Goal: Check status

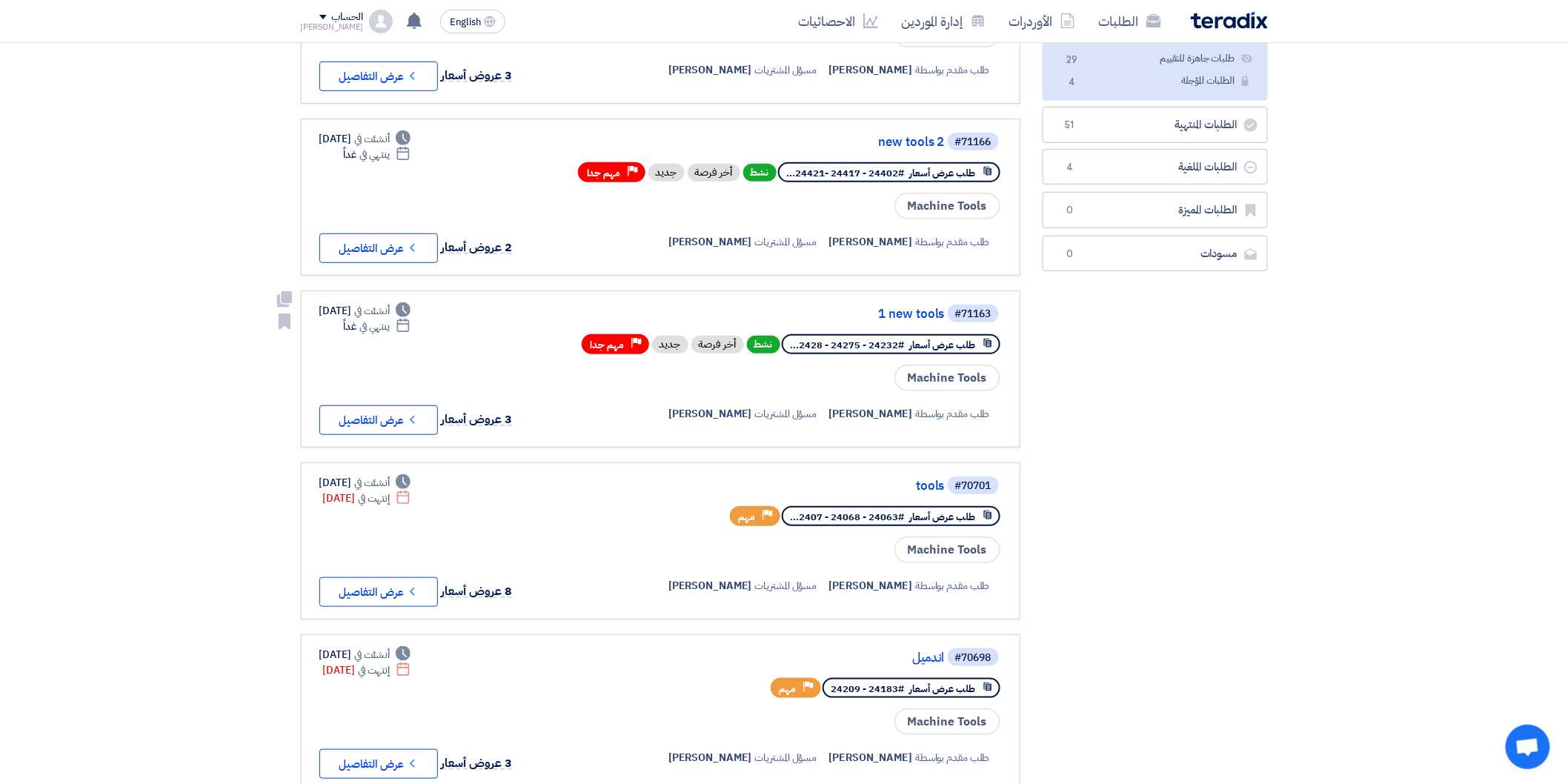
scroll to position [247, 0]
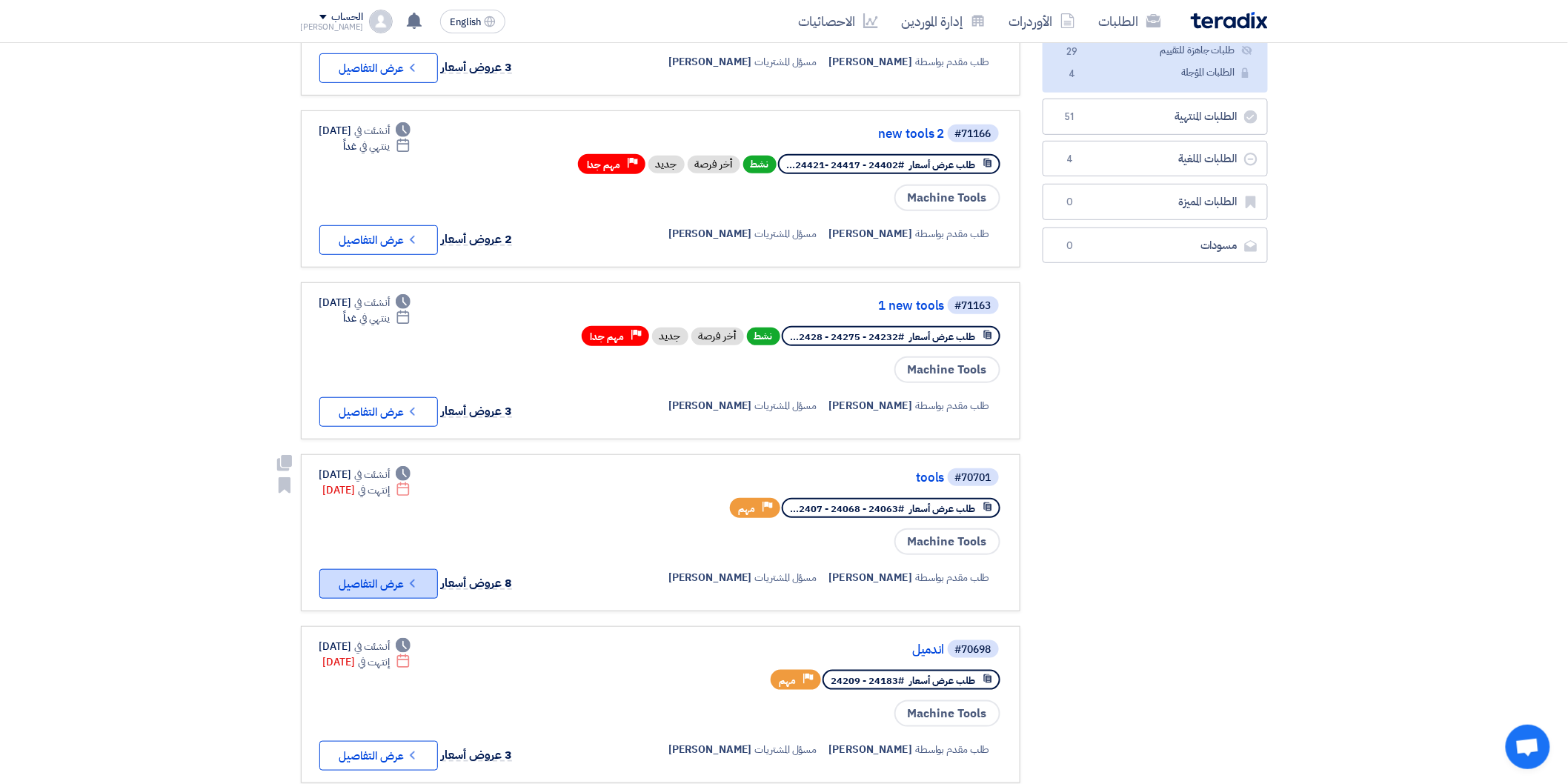
click at [406, 576] on icon "Check details" at bounding box center [412, 583] width 14 height 14
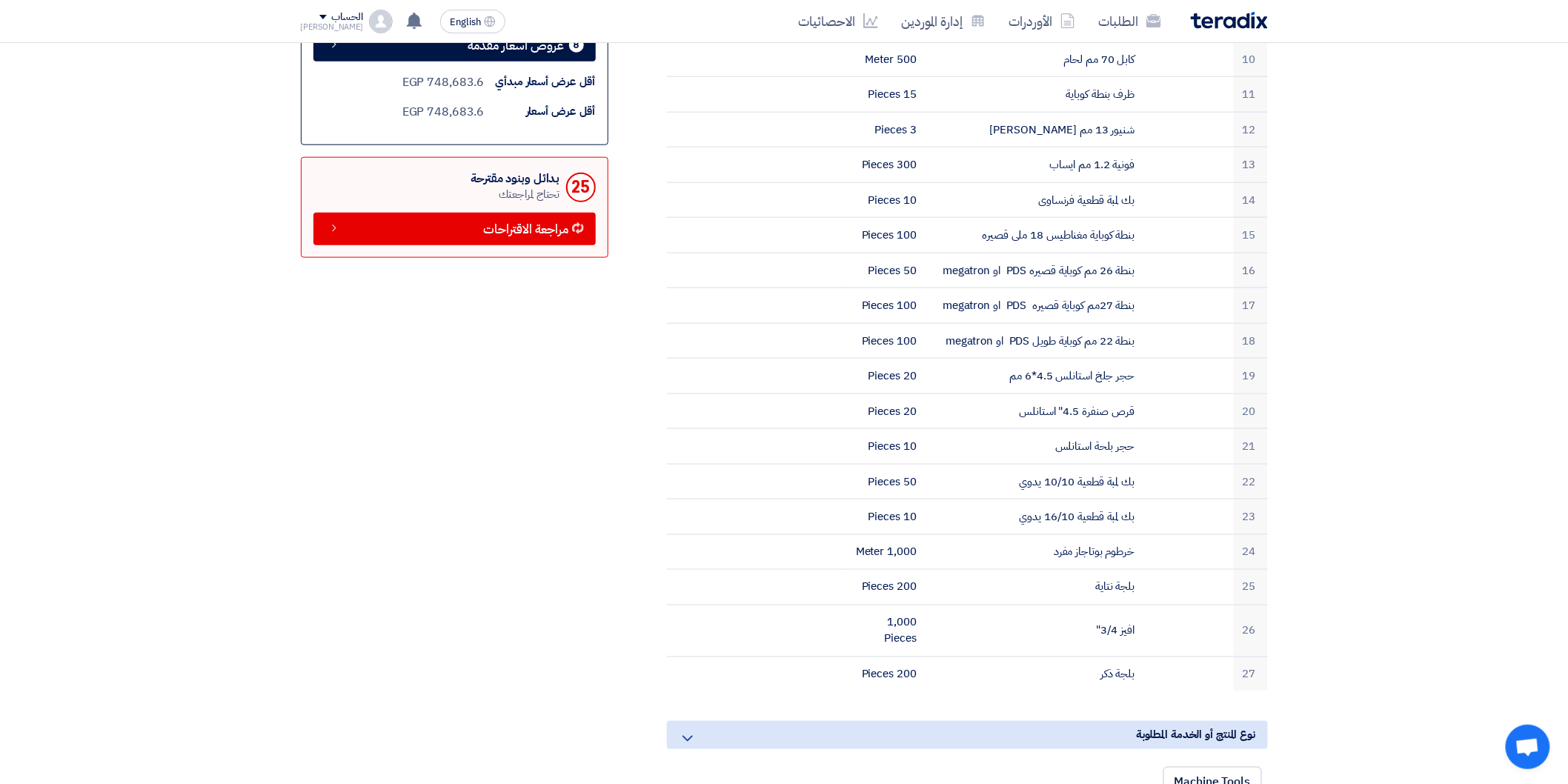
scroll to position [658, 0]
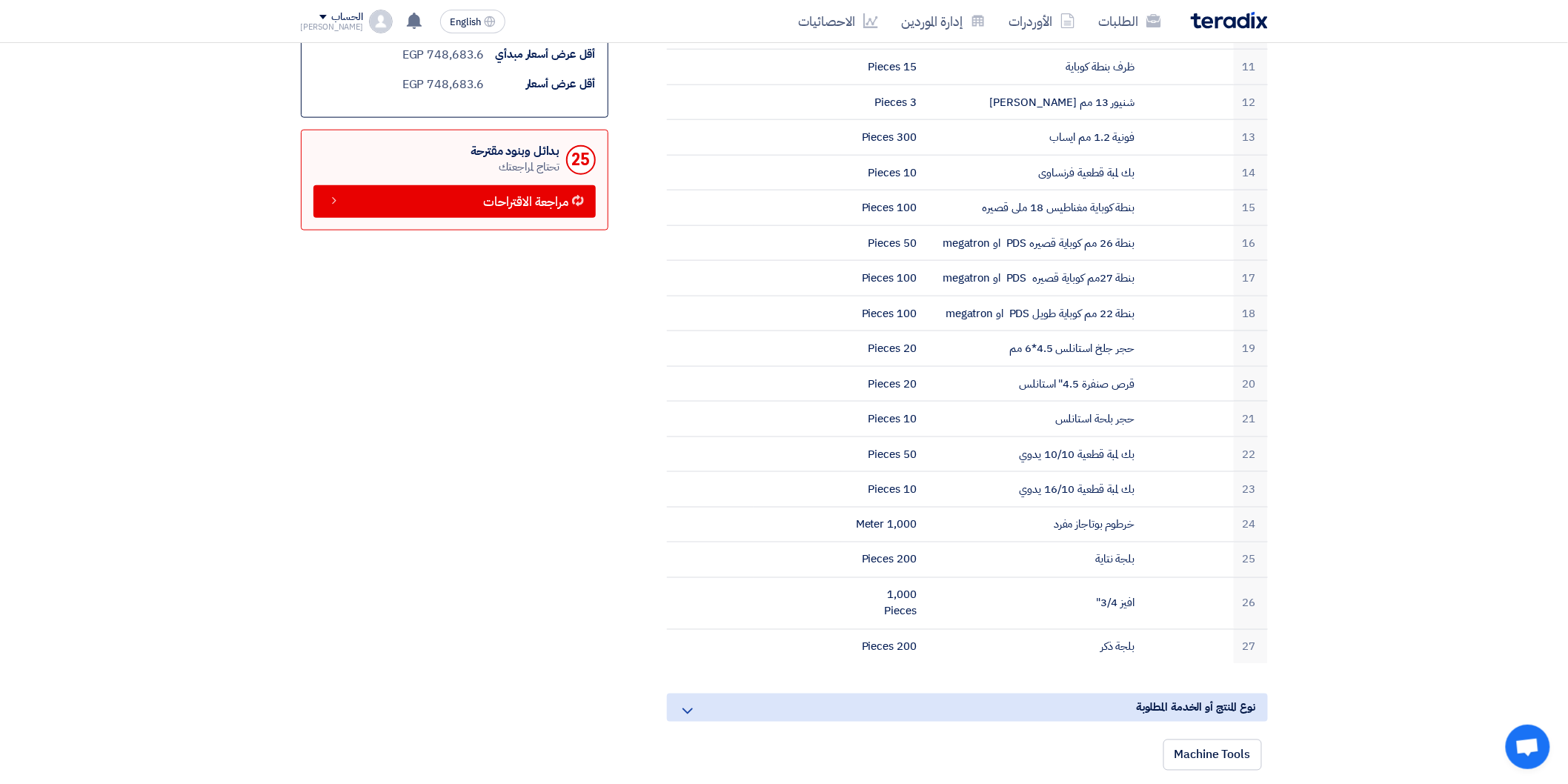
click at [1337, 183] on section "tools # الكود/الموديل البيان/الوصف الكمية المرفقات كود/تعليق داخلي 1 شكلاين علا…" at bounding box center [784, 620] width 1568 height 2134
click at [1332, 183] on section "tools # الكود/الموديل البيان/الوصف الكمية المرفقات كود/تعليق داخلي 1 شكلاين علا…" at bounding box center [784, 620] width 1568 height 2134
drag, startPoint x: 1332, startPoint y: 183, endPoint x: 1348, endPoint y: 178, distance: 16.8
click at [1348, 178] on section "tools # الكود/الموديل البيان/الوصف الكمية المرفقات كود/تعليق داخلي 1 شكلاين علا…" at bounding box center [784, 620] width 1568 height 2134
click at [1351, 80] on section "tools # الكود/الموديل البيان/الوصف الكمية المرفقات كود/تعليق داخلي 1 شكلاين علا…" at bounding box center [784, 620] width 1568 height 2134
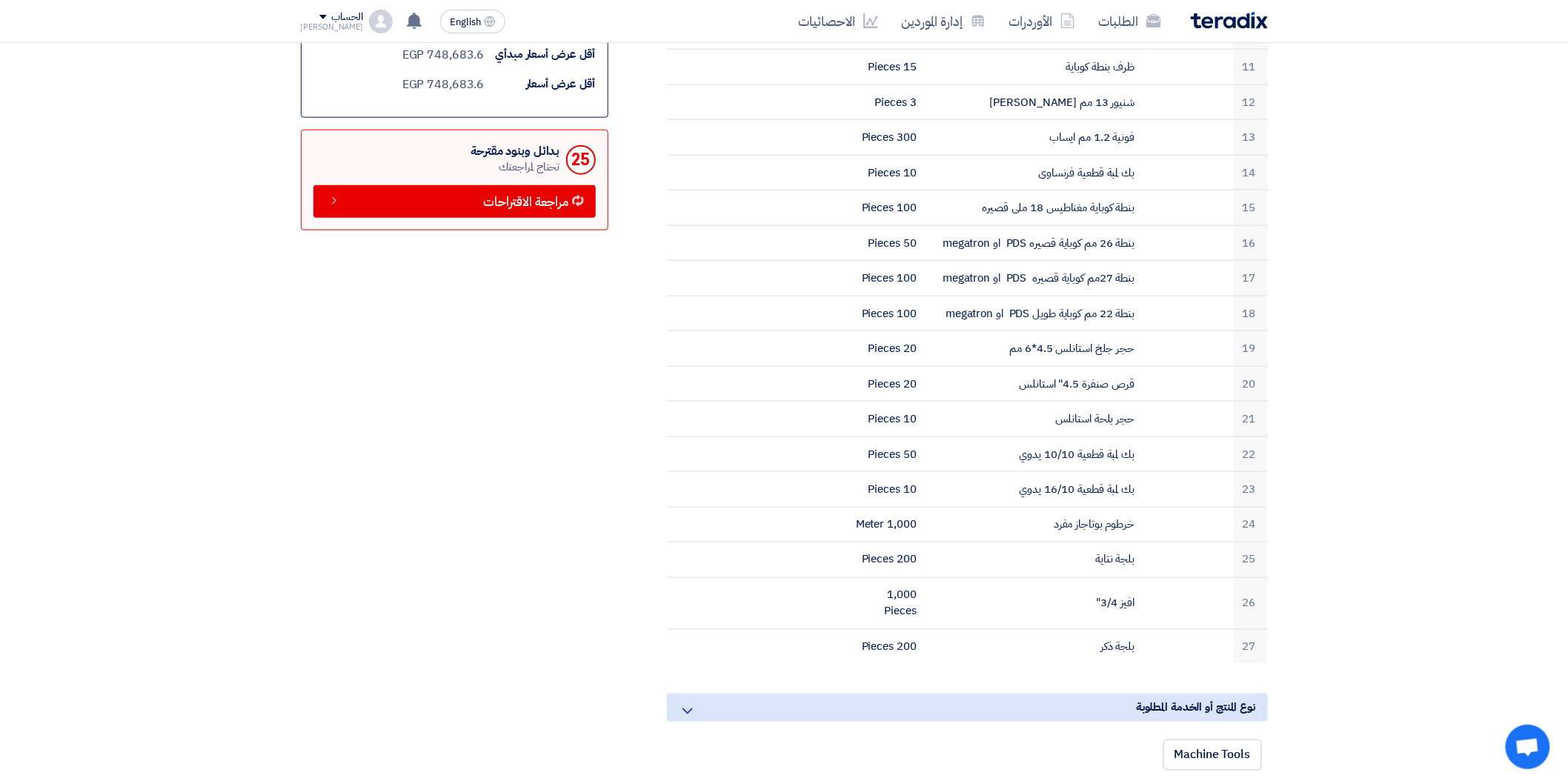
drag, startPoint x: 1351, startPoint y: 80, endPoint x: 1421, endPoint y: 101, distance: 73.1
click at [1421, 101] on section "tools # الكود/الموديل البيان/الوصف الكمية المرفقات كود/تعليق داخلي 1 شكلاين علا…" at bounding box center [784, 620] width 1568 height 2134
click at [249, 403] on section "tools # الكود/الموديل البيان/الوصف الكمية المرفقات كود/تعليق داخلي 1 شكلاين علا…" at bounding box center [784, 620] width 1568 height 2134
click at [1294, 91] on section "tools # الكود/الموديل البيان/الوصف الكمية المرفقات كود/تعليق داخلي 1 شكلاين علا…" at bounding box center [784, 620] width 1568 height 2134
drag, startPoint x: 1295, startPoint y: 91, endPoint x: 10, endPoint y: 340, distance: 1308.9
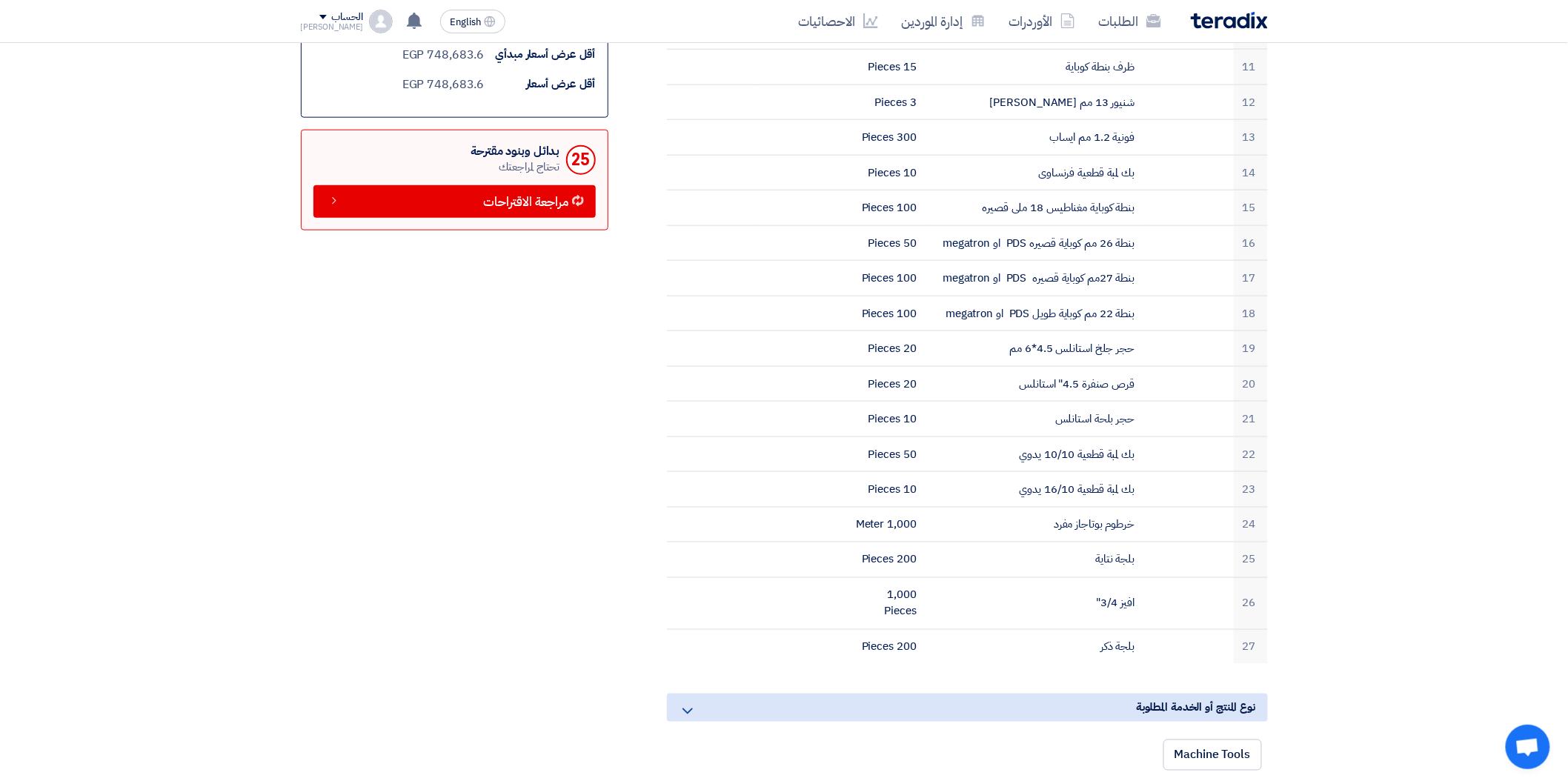
click at [10, 340] on section "tools # الكود/الموديل البيان/الوصف الكمية المرفقات كود/تعليق داخلي 1 شكلاين علا…" at bounding box center [784, 620] width 1568 height 2134
click at [86, 99] on section "tools # الكود/الموديل البيان/الوصف الكمية المرفقات كود/تعليق داخلي 1 شكلاين علا…" at bounding box center [784, 620] width 1568 height 2134
drag, startPoint x: 86, startPoint y: 99, endPoint x: 25, endPoint y: 206, distance: 123.2
click at [26, 206] on section "tools # الكود/الموديل البيان/الوصف الكمية المرفقات كود/تعليق داخلي 1 شكلاين علا…" at bounding box center [784, 620] width 1568 height 2134
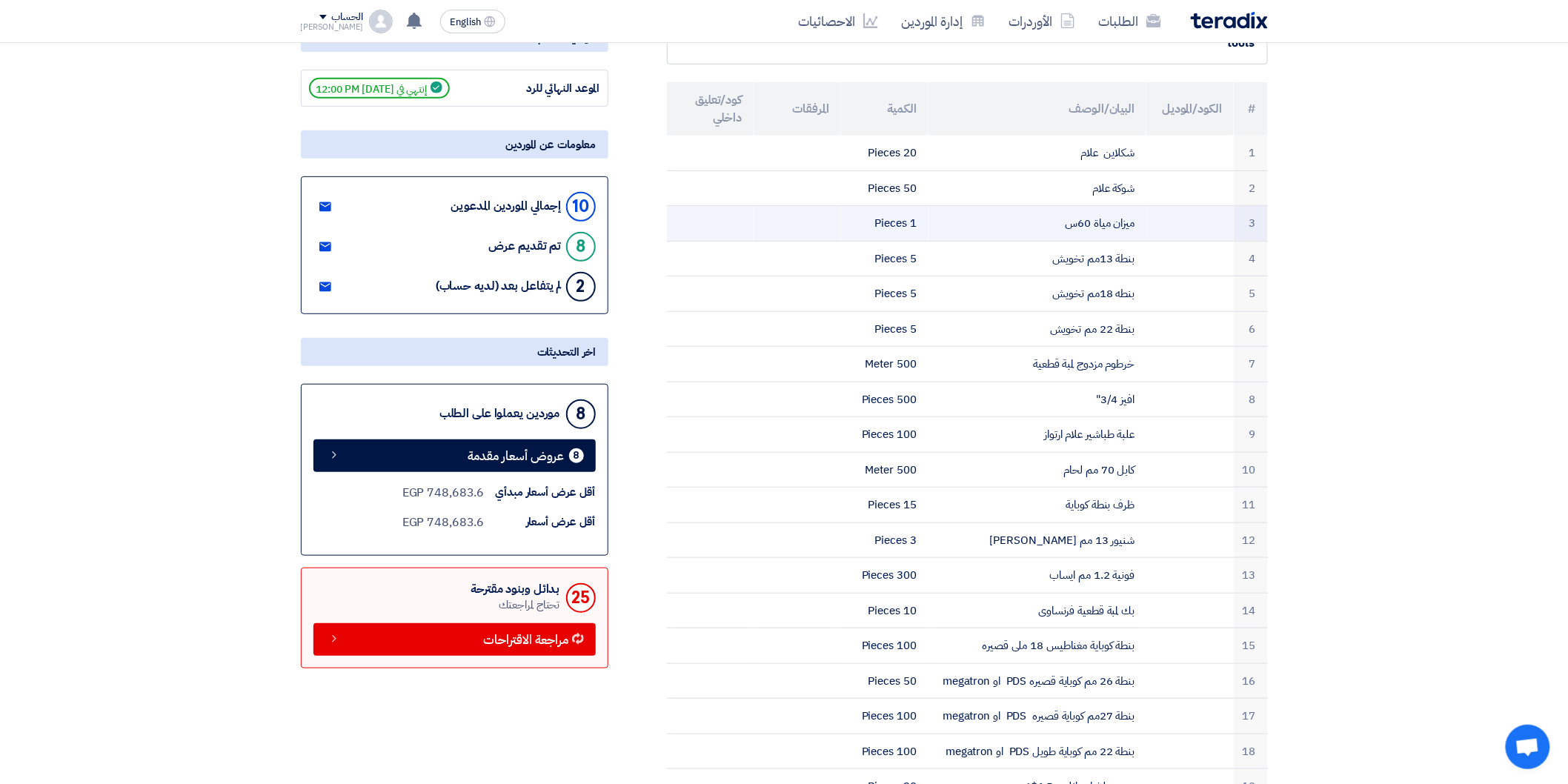
scroll to position [0, 0]
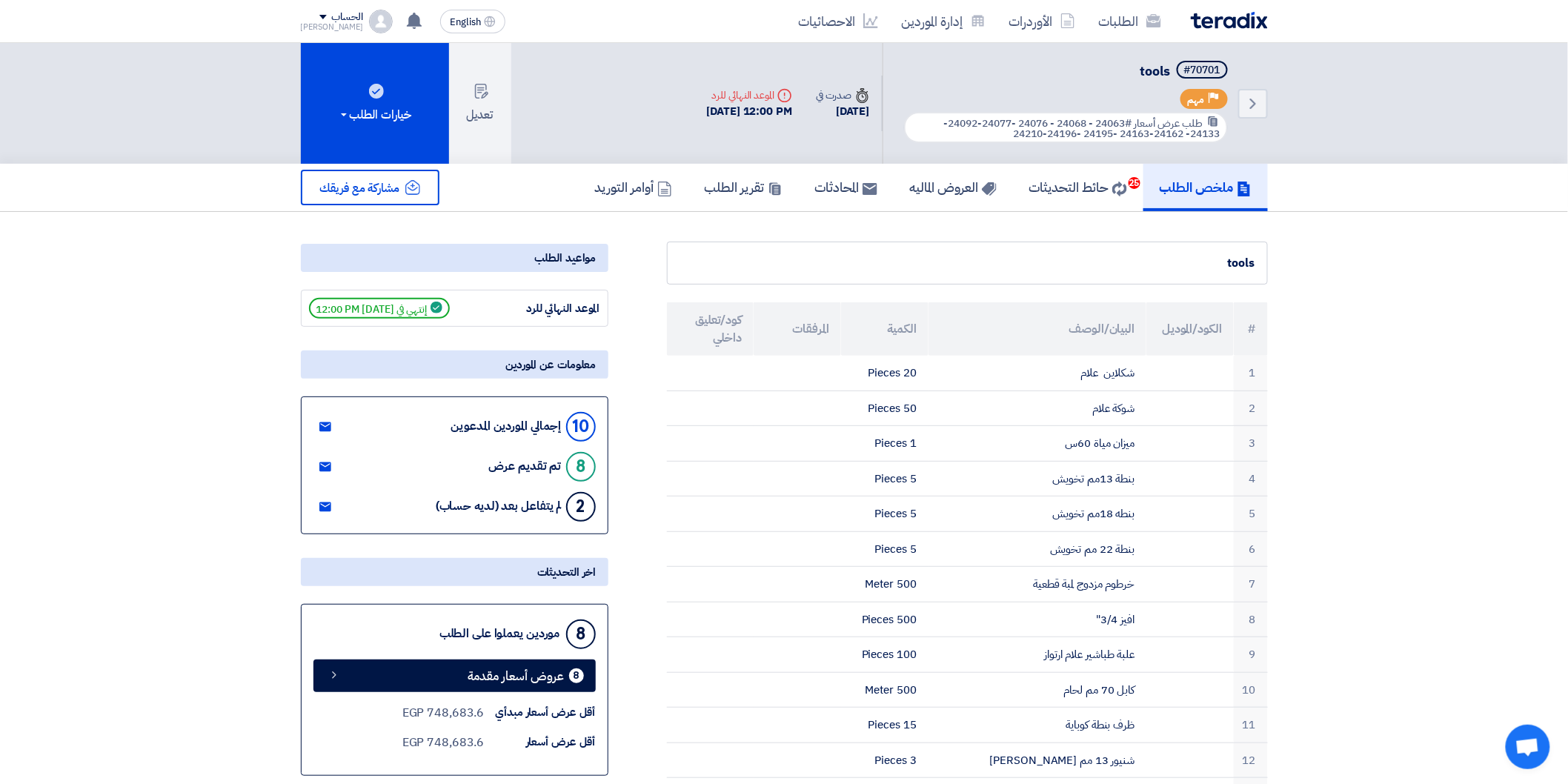
drag, startPoint x: 1398, startPoint y: 282, endPoint x: 1410, endPoint y: 269, distance: 17.7
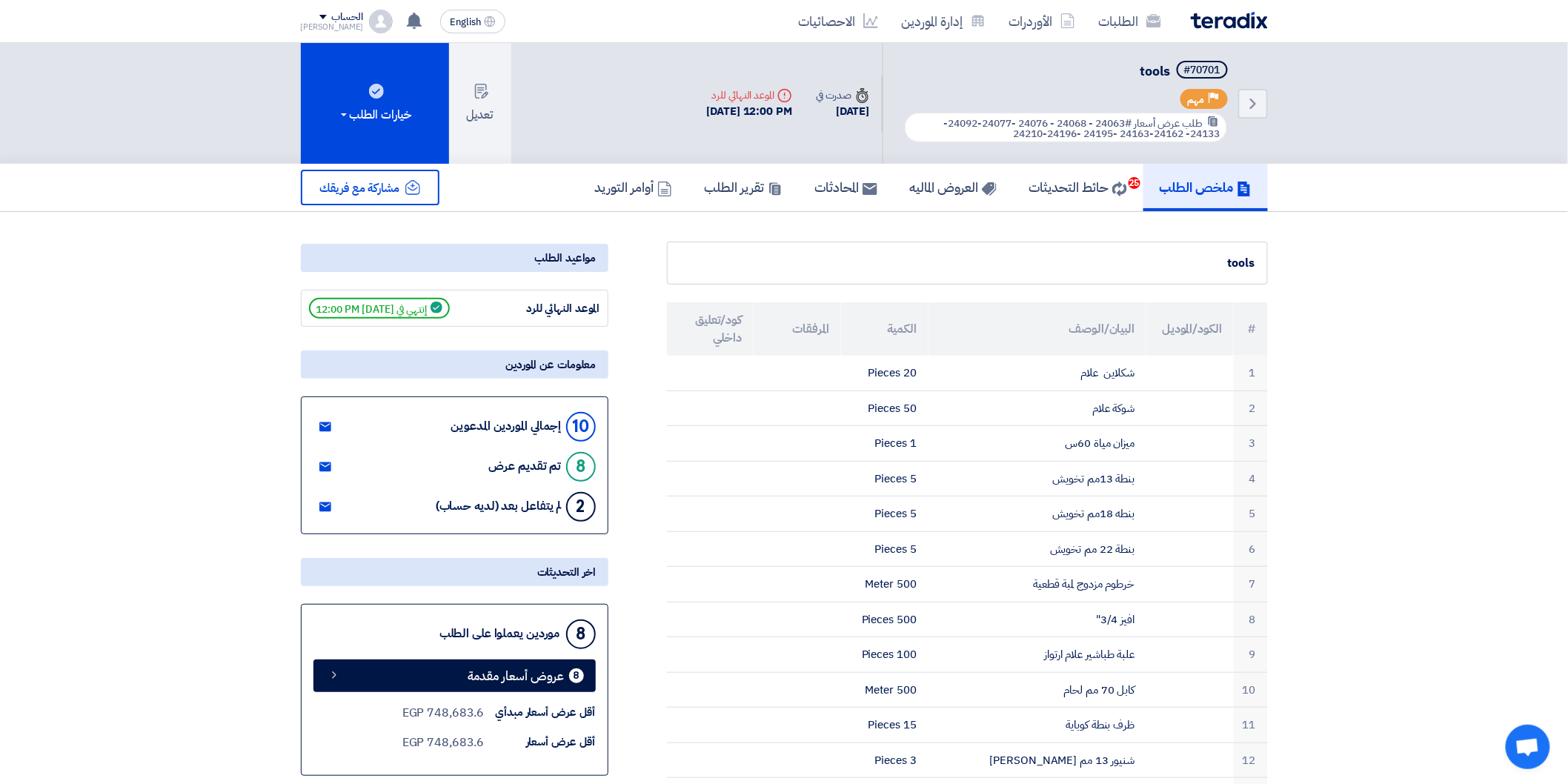
drag, startPoint x: 1410, startPoint y: 226, endPoint x: 1394, endPoint y: 226, distance: 16.0
drag, startPoint x: 1387, startPoint y: 225, endPoint x: 1392, endPoint y: 154, distance: 71.2
click at [1395, 156] on div "Back #70701 tools Priority مهم طلب عرض أسعار #24063 - 24068 - 24076 -24077-2409…" at bounding box center [784, 103] width 1568 height 121
